Goal: Navigation & Orientation: Find specific page/section

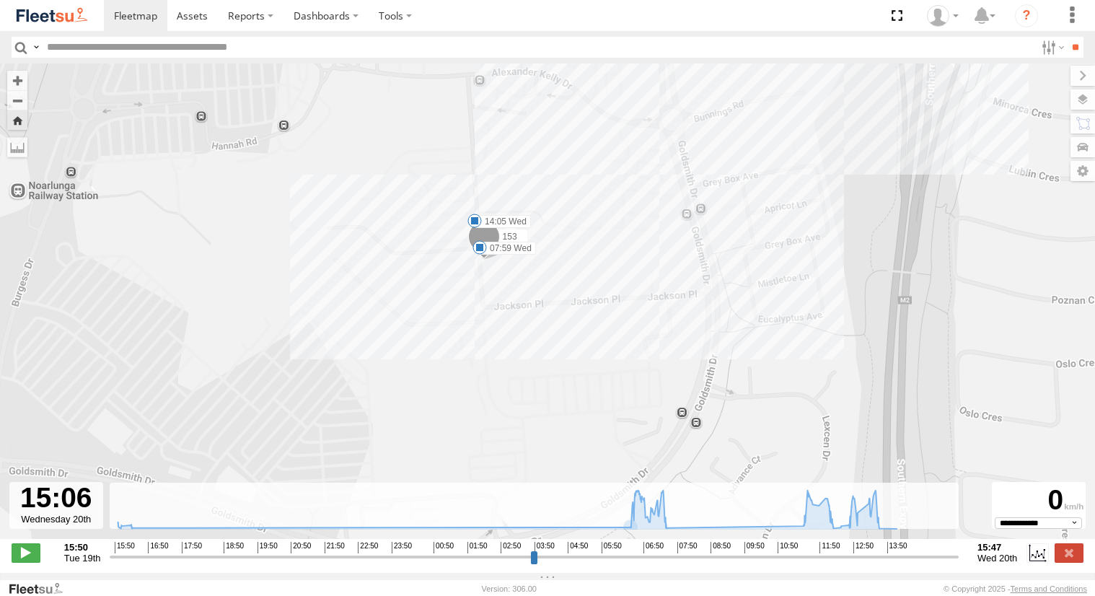
select select "**********"
click at [130, 14] on span at bounding box center [135, 16] width 43 height 14
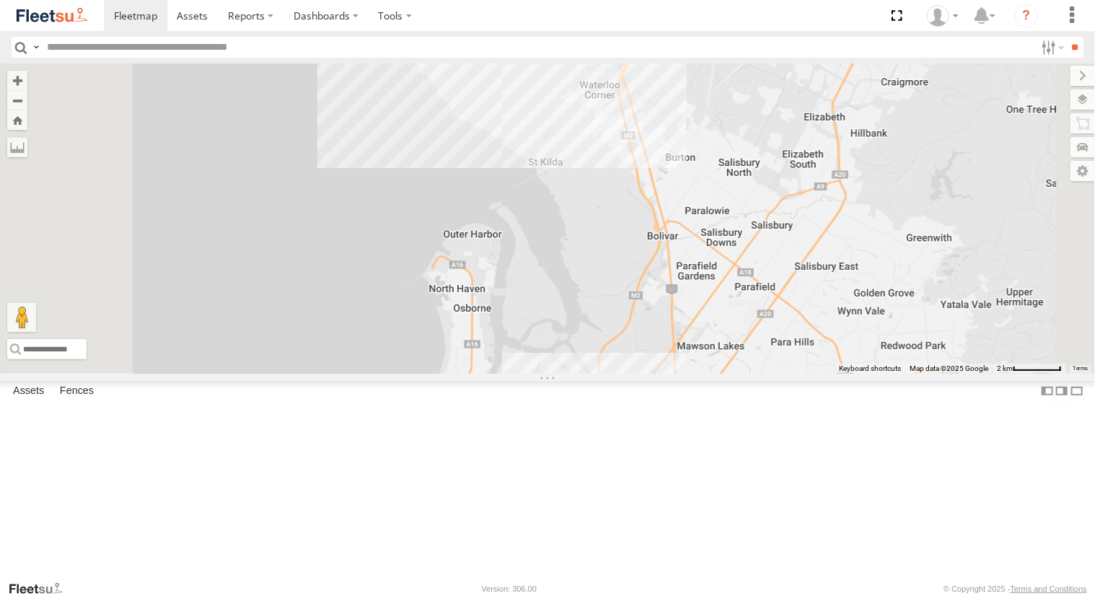
click at [0, 0] on div "153" at bounding box center [0, 0] width 0 height 0
